Goal: Transaction & Acquisition: Download file/media

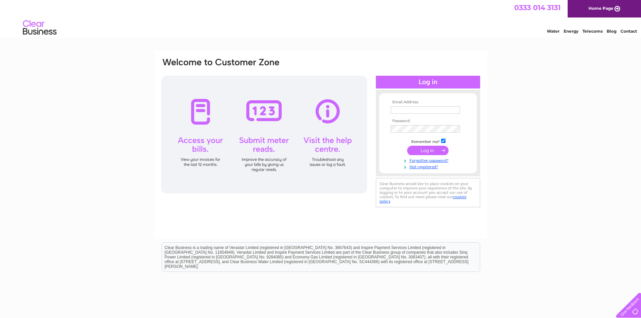
type input "thehobbygoblin-uk@hotmail.com"
click at [425, 151] on input "submit" at bounding box center [427, 150] width 41 height 9
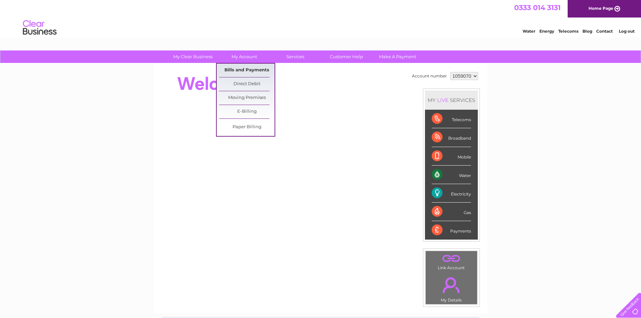
click at [243, 72] on link "Bills and Payments" at bounding box center [247, 70] width 56 height 13
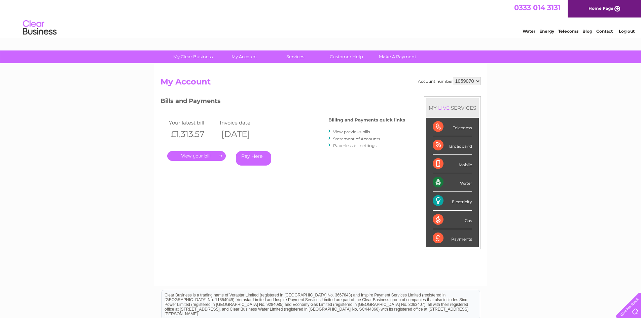
click at [354, 132] on link "View previous bills" at bounding box center [351, 131] width 37 height 5
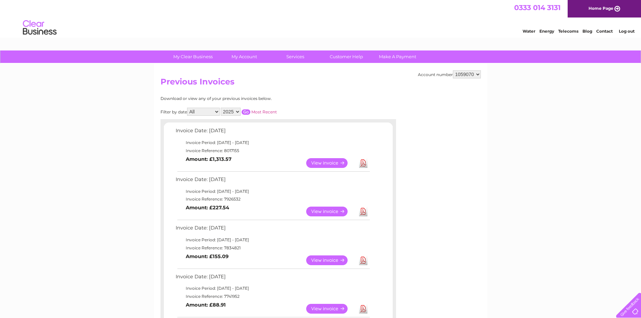
click at [332, 165] on link "View" at bounding box center [331, 163] width 50 height 10
click at [328, 163] on link "View" at bounding box center [331, 163] width 50 height 10
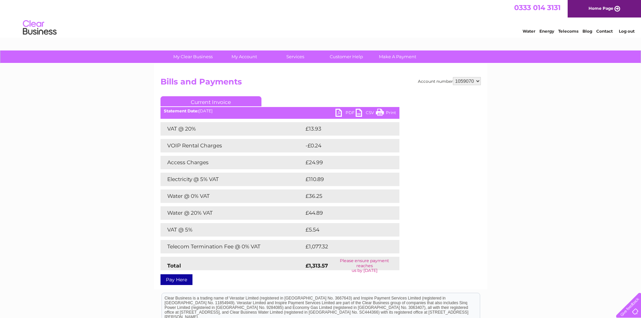
click at [629, 308] on div at bounding box center [628, 304] width 28 height 28
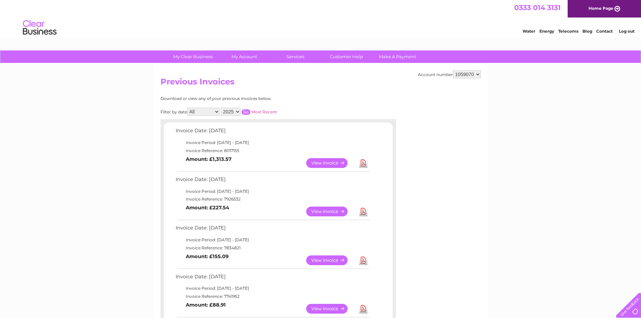
click at [329, 211] on link "View" at bounding box center [331, 212] width 50 height 10
click at [324, 261] on link "View" at bounding box center [331, 261] width 50 height 10
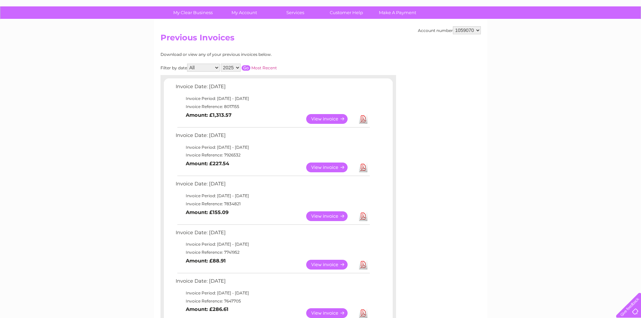
scroll to position [135, 0]
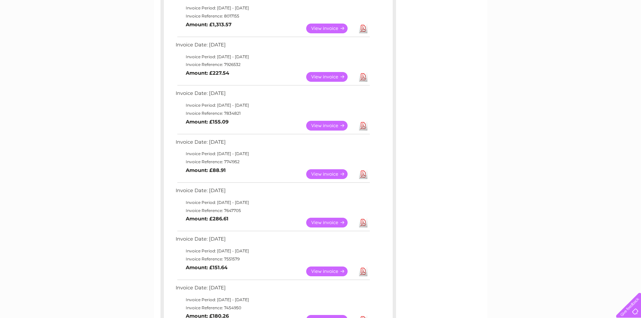
click at [326, 272] on link "View" at bounding box center [331, 272] width 50 height 10
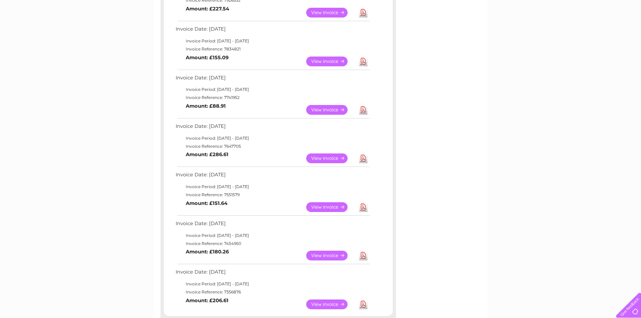
scroll to position [202, 0]
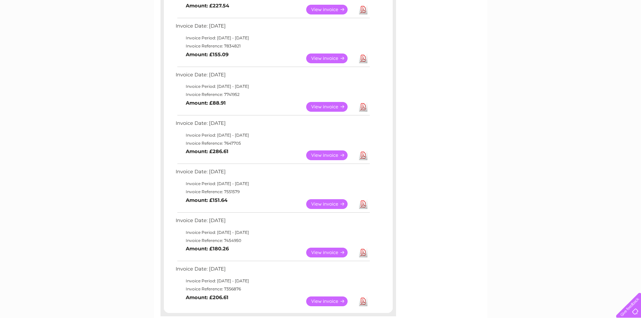
click at [317, 107] on link "View" at bounding box center [331, 107] width 50 height 10
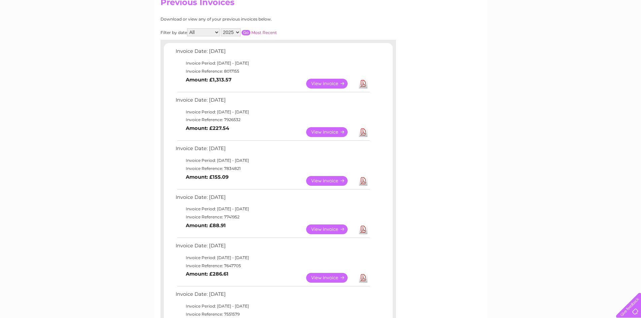
scroll to position [67, 0]
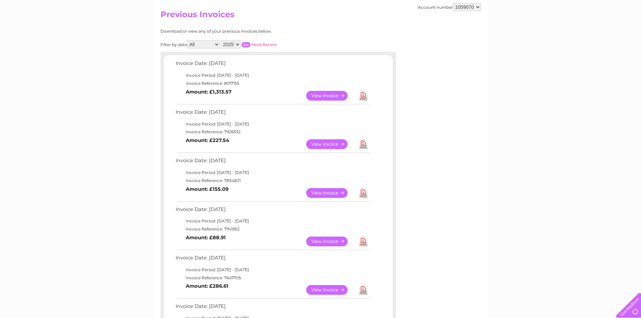
click at [329, 194] on link "View" at bounding box center [331, 193] width 50 height 10
click at [330, 99] on link "View" at bounding box center [331, 96] width 50 height 10
click at [326, 145] on link "View" at bounding box center [331, 144] width 50 height 10
click at [364, 145] on link "Download" at bounding box center [363, 144] width 8 height 10
click at [319, 144] on link "View" at bounding box center [331, 144] width 50 height 10
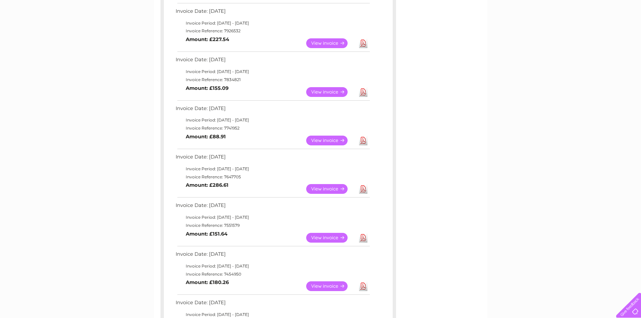
scroll to position [236, 0]
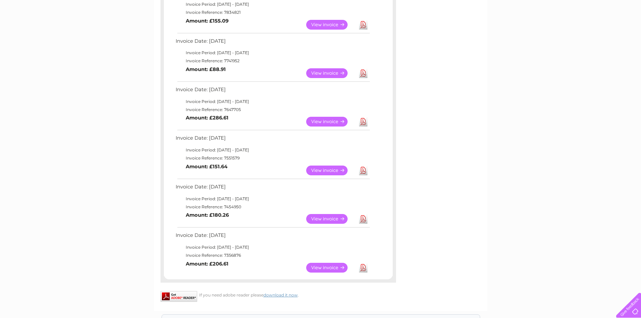
click at [328, 171] on link "View" at bounding box center [331, 171] width 50 height 10
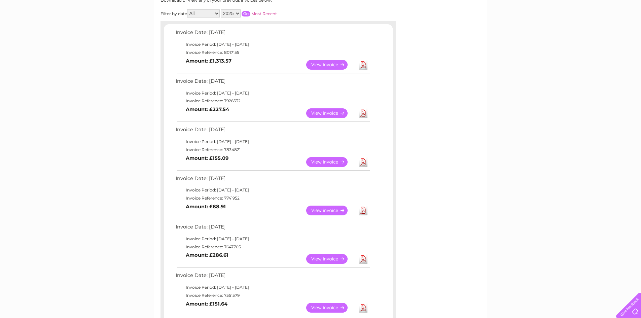
scroll to position [34, 0]
